Goal: Information Seeking & Learning: Learn about a topic

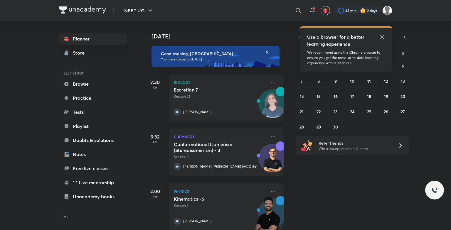
click at [304, 36] on icon at bounding box center [381, 37] width 4 height 4
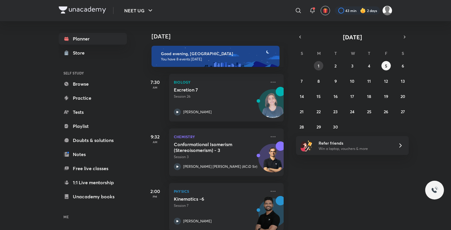
click at [304, 66] on button "1" at bounding box center [318, 65] width 9 height 9
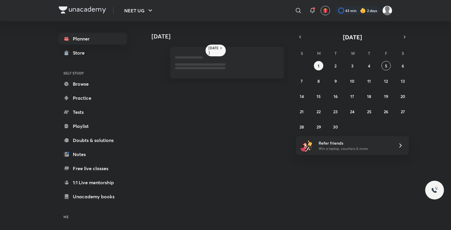
drag, startPoint x: 321, startPoint y: 66, endPoint x: 214, endPoint y: 146, distance: 133.5
click at [214, 146] on div "[DATE] [DATE] [DATE] S M T W T F S 31 1 2 3 4 5 6 7 8 9 10 11 12 13 14 15 16 17…" at bounding box center [267, 123] width 249 height 204
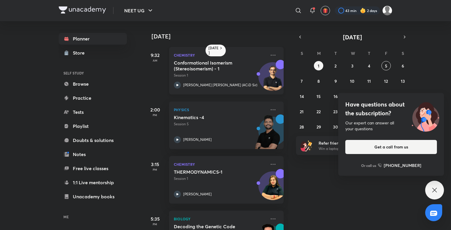
click at [256, 55] on p "Chemistry" at bounding box center [220, 55] width 92 height 7
